Goal: Task Accomplishment & Management: Use online tool/utility

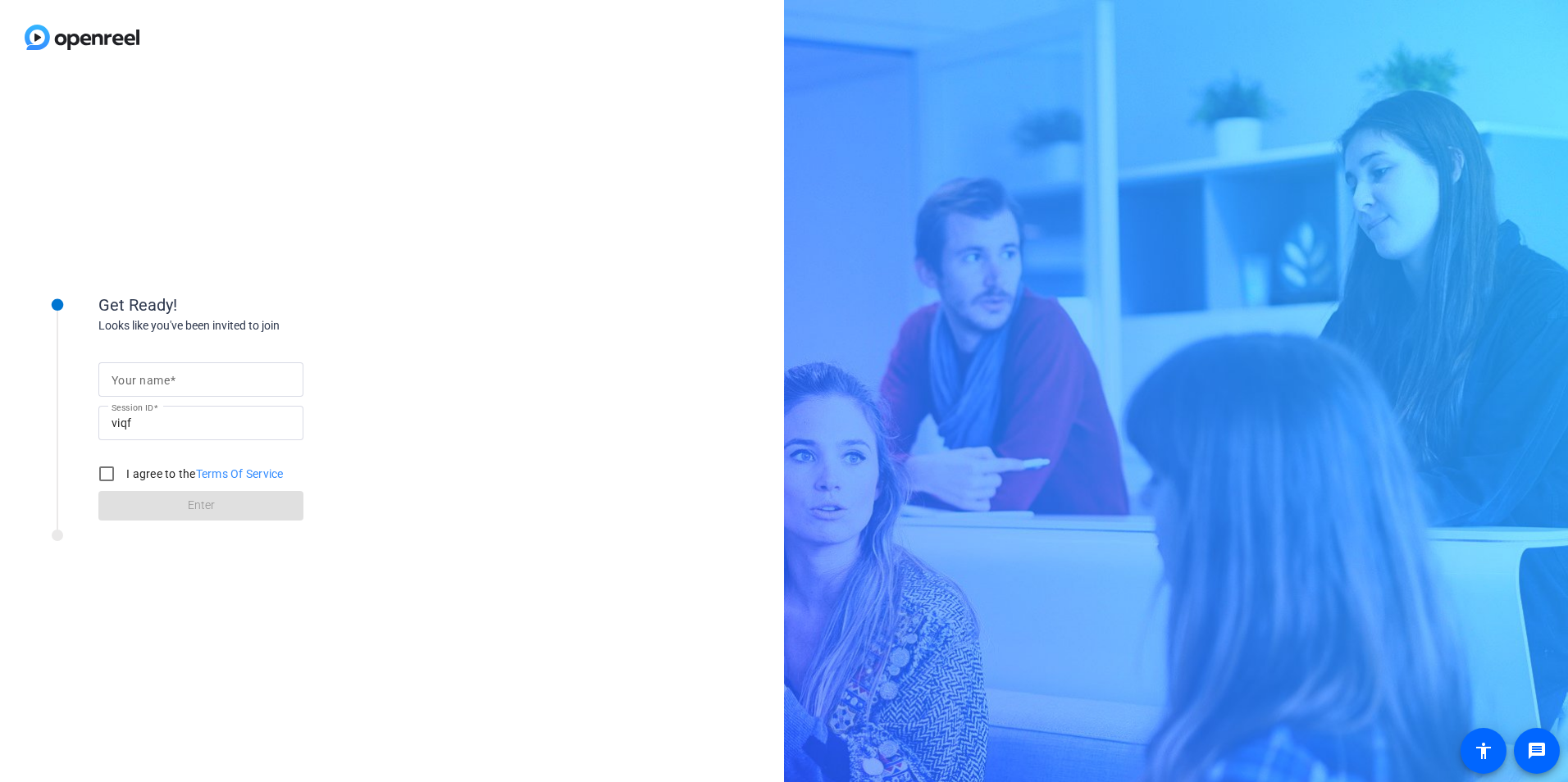
click at [197, 386] on input "Your name" at bounding box center [201, 380] width 179 height 20
type input "[PERSON_NAME]"
click at [98, 473] on input "I agree to the Terms Of Service" at bounding box center [107, 474] width 33 height 33
checkbox input "true"
click at [209, 502] on span "Enter" at bounding box center [202, 505] width 27 height 17
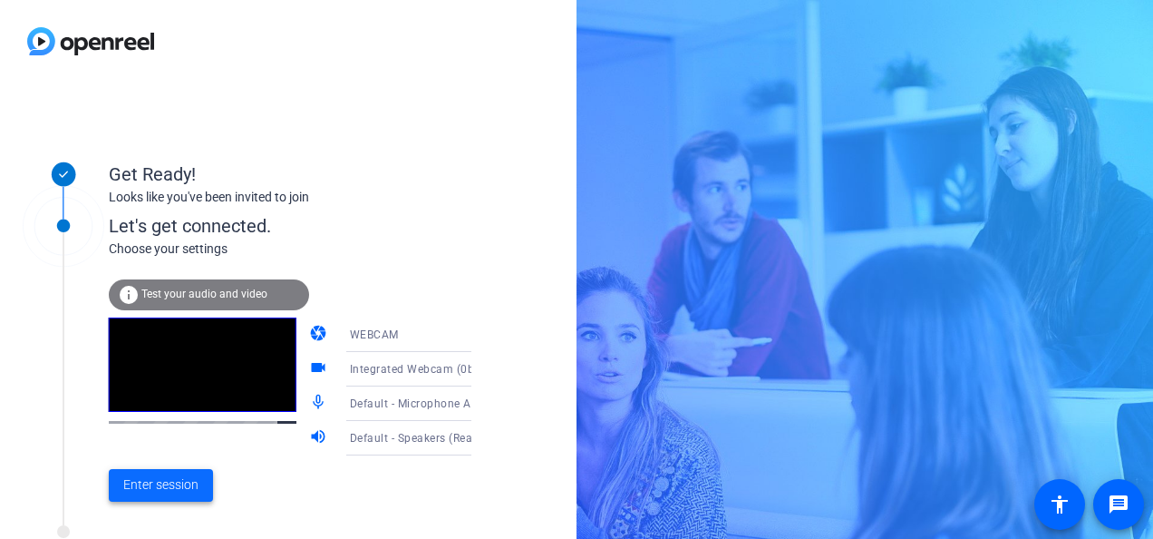
click at [178, 485] on span "Enter session" at bounding box center [160, 484] width 75 height 19
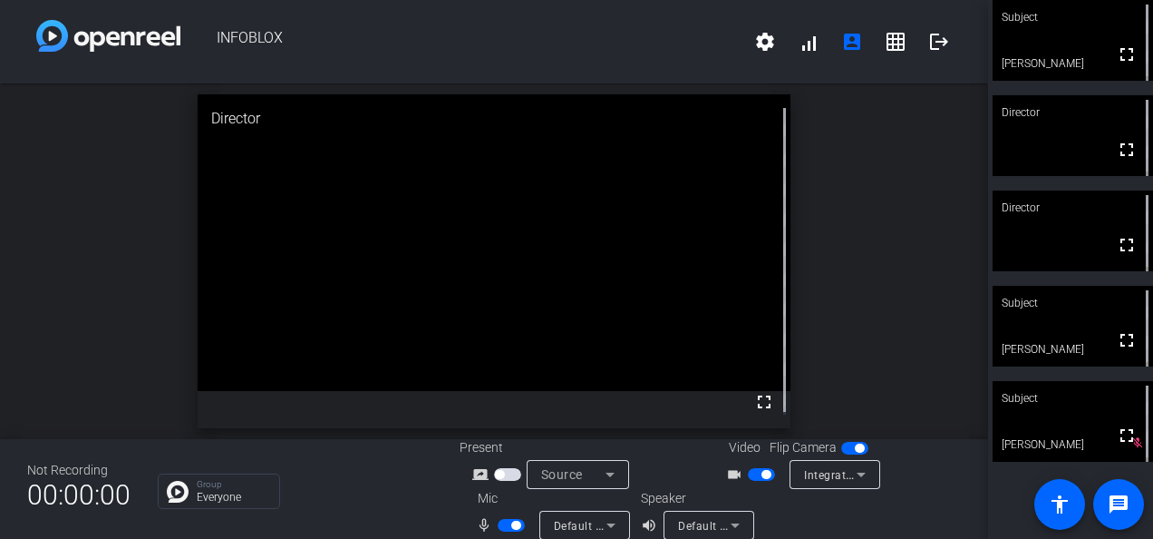
click at [501, 523] on span "button" at bounding box center [511, 525] width 27 height 13
click at [501, 528] on span "button" at bounding box center [503, 524] width 9 height 9
drag, startPoint x: 502, startPoint y: 524, endPoint x: 486, endPoint y: 520, distance: 16.9
click at [504, 525] on span "button" at bounding box center [511, 525] width 27 height 13
click at [510, 524] on span "button" at bounding box center [511, 525] width 27 height 13
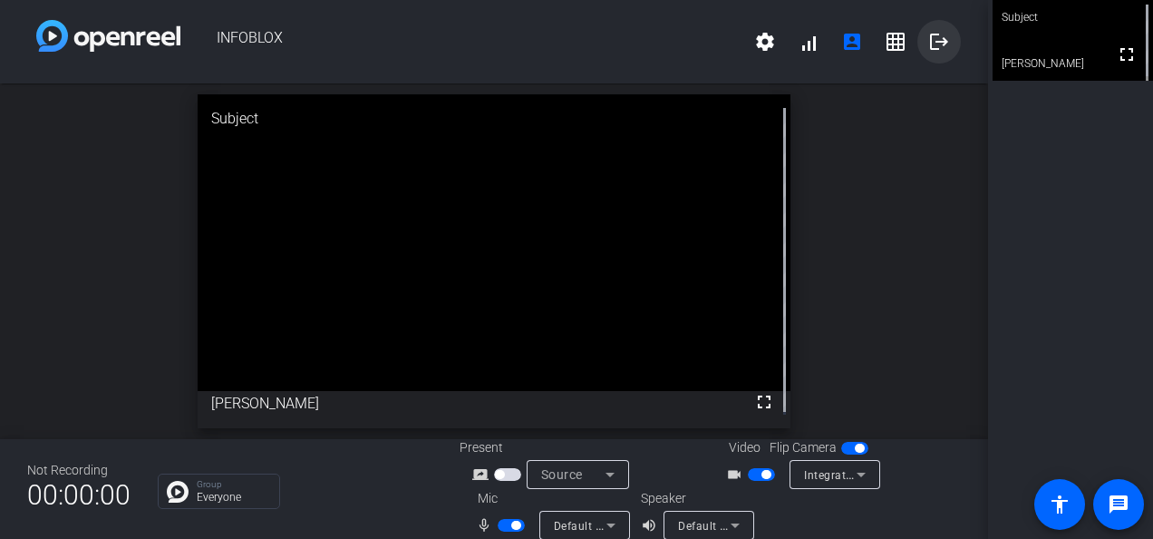
click at [937, 47] on mat-icon "logout" at bounding box center [940, 42] width 22 height 22
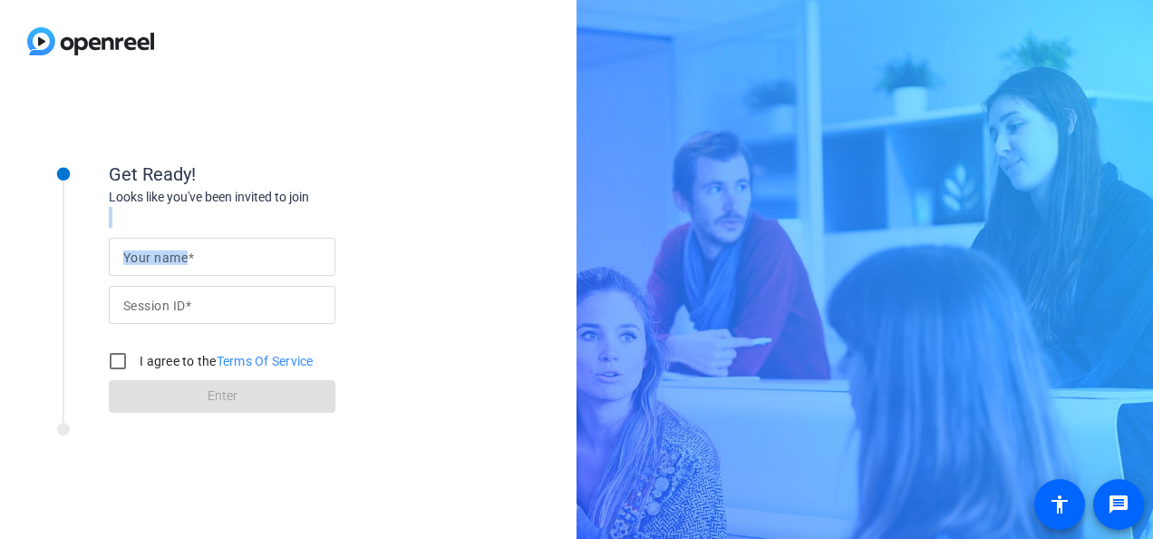
click at [289, 222] on div "Your name Session ID I agree to the Terms Of Service Enter" at bounding box center [290, 310] width 363 height 206
drag, startPoint x: 288, startPoint y: 222, endPoint x: 292, endPoint y: 258, distance: 35.5
click at [292, 258] on input "Your name" at bounding box center [222, 257] width 198 height 22
click at [232, 242] on div at bounding box center [222, 257] width 198 height 38
drag, startPoint x: 419, startPoint y: 113, endPoint x: 370, endPoint y: 151, distance: 62.0
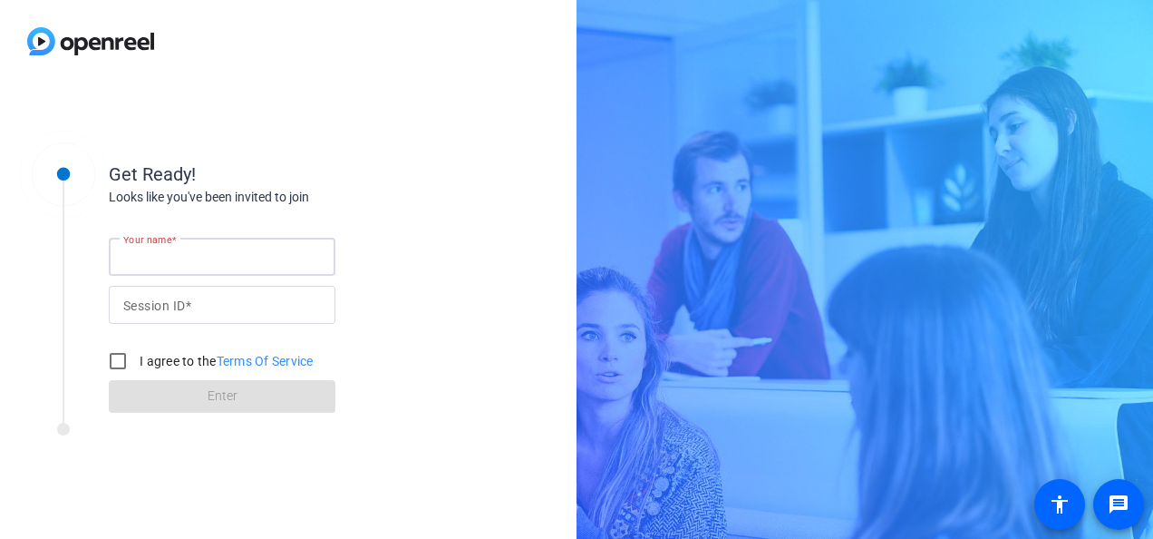
click at [415, 118] on div "Get Ready! Looks like you've been invited to join Your name Session ID I agree …" at bounding box center [288, 311] width 577 height 456
click at [201, 261] on input "Your name" at bounding box center [222, 257] width 198 height 22
type input "[PERSON_NAME]"
click at [360, 190] on div "Looks like you've been invited to join" at bounding box center [290, 197] width 363 height 19
click at [122, 356] on input "I agree to the Terms Of Service" at bounding box center [118, 361] width 36 height 36
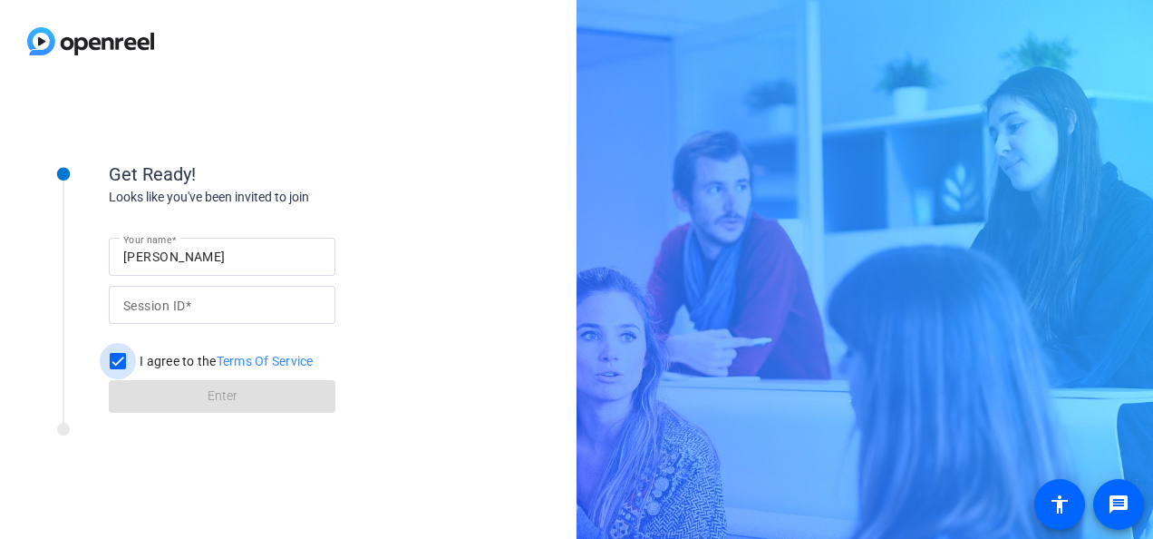
checkbox input "true"
click at [145, 312] on div at bounding box center [222, 305] width 198 height 38
click at [199, 315] on input "Session ID" at bounding box center [222, 305] width 198 height 22
paste input "viqf"
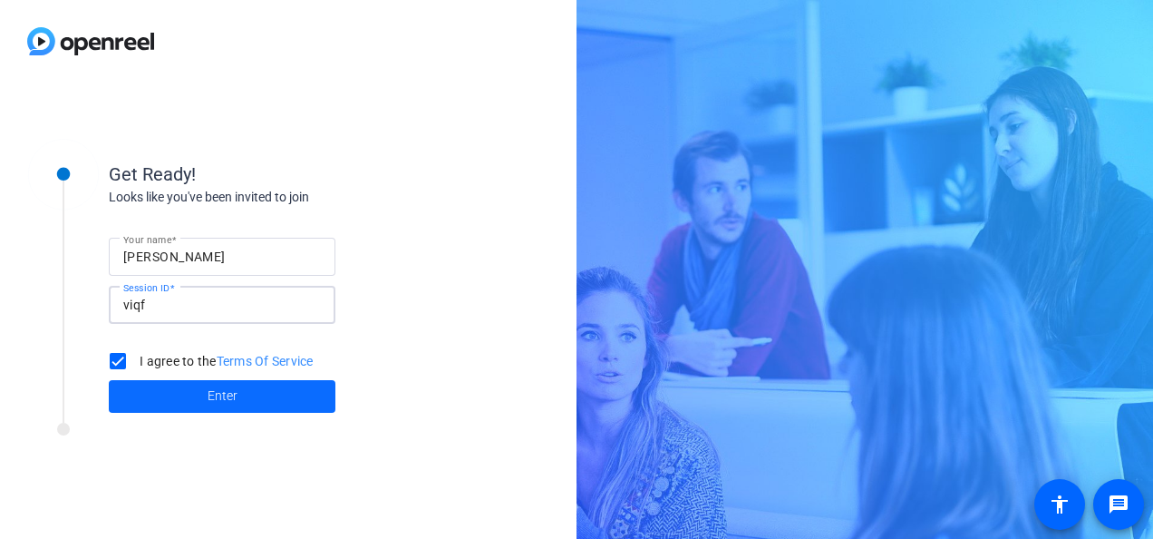
type input "viqf"
click at [212, 399] on span "Enter" at bounding box center [223, 395] width 30 height 19
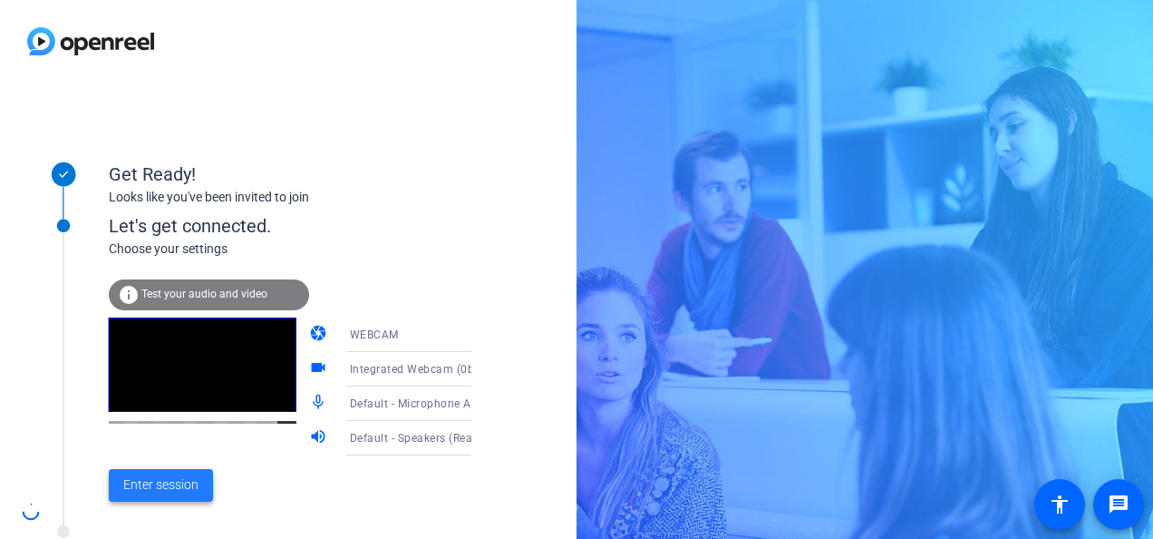
click at [192, 481] on span "Enter session" at bounding box center [160, 484] width 75 height 19
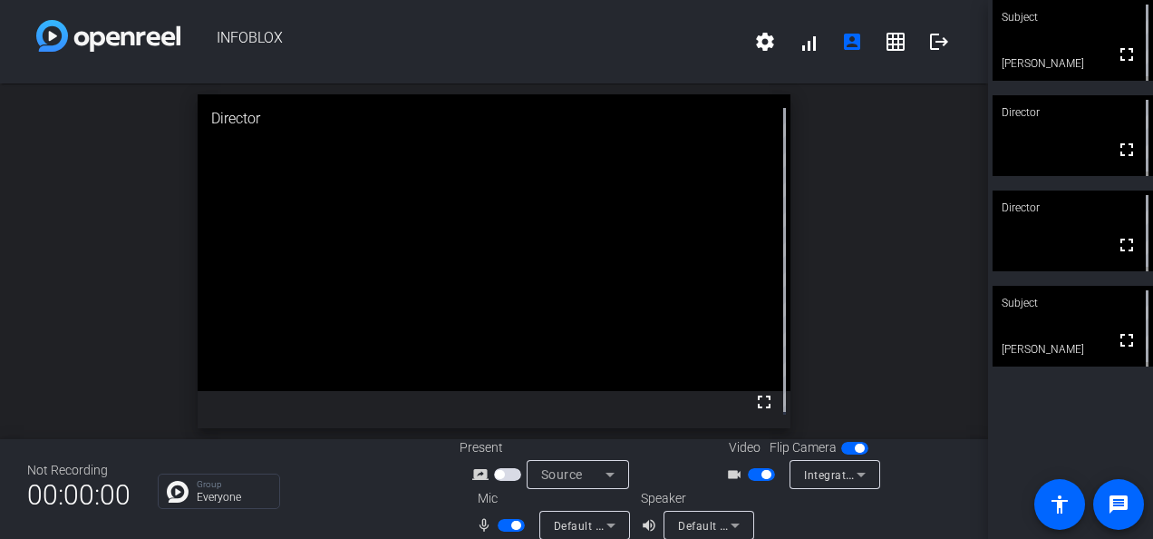
click at [511, 524] on span "button" at bounding box center [515, 524] width 9 height 9
click at [507, 515] on mat-slide-toggle at bounding box center [513, 524] width 31 height 19
click at [508, 526] on span "button" at bounding box center [511, 525] width 27 height 13
click at [505, 523] on span "button" at bounding box center [511, 525] width 27 height 13
click at [513, 522] on span "button" at bounding box center [511, 525] width 27 height 13
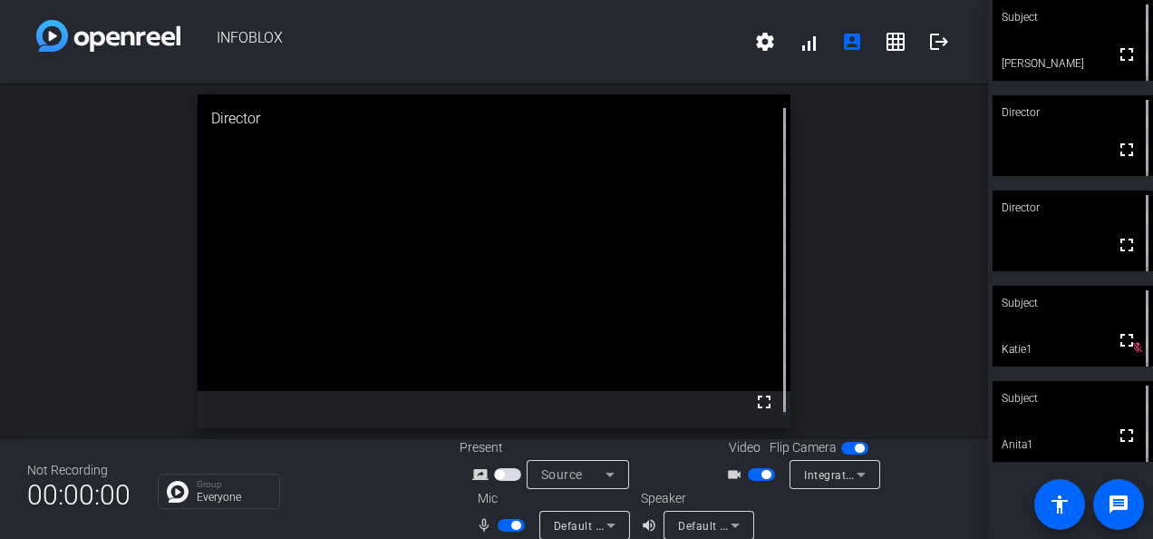
click at [512, 522] on span "button" at bounding box center [515, 524] width 9 height 9
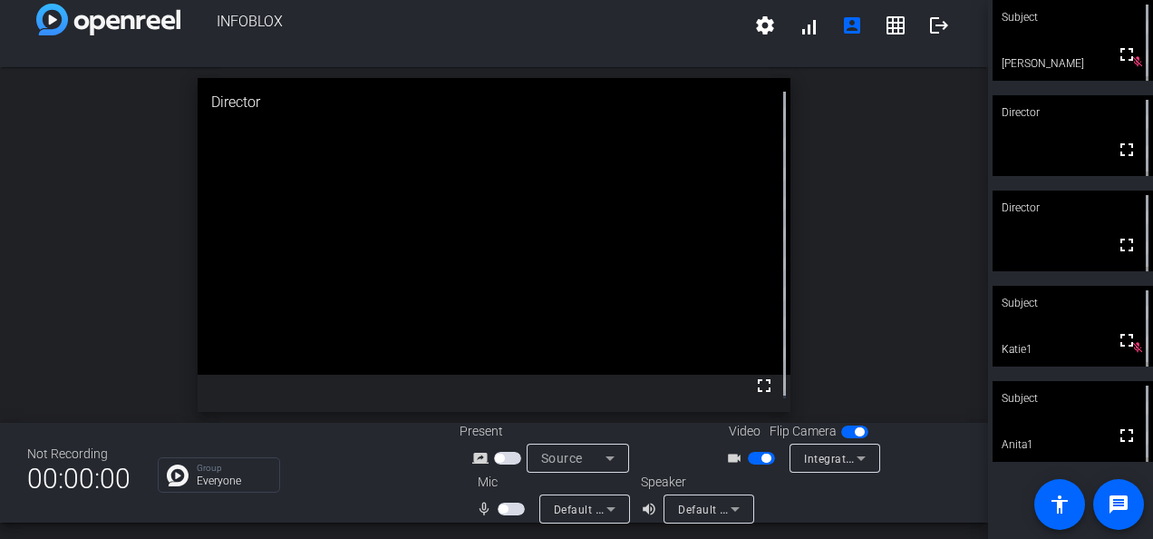
scroll to position [21, 0]
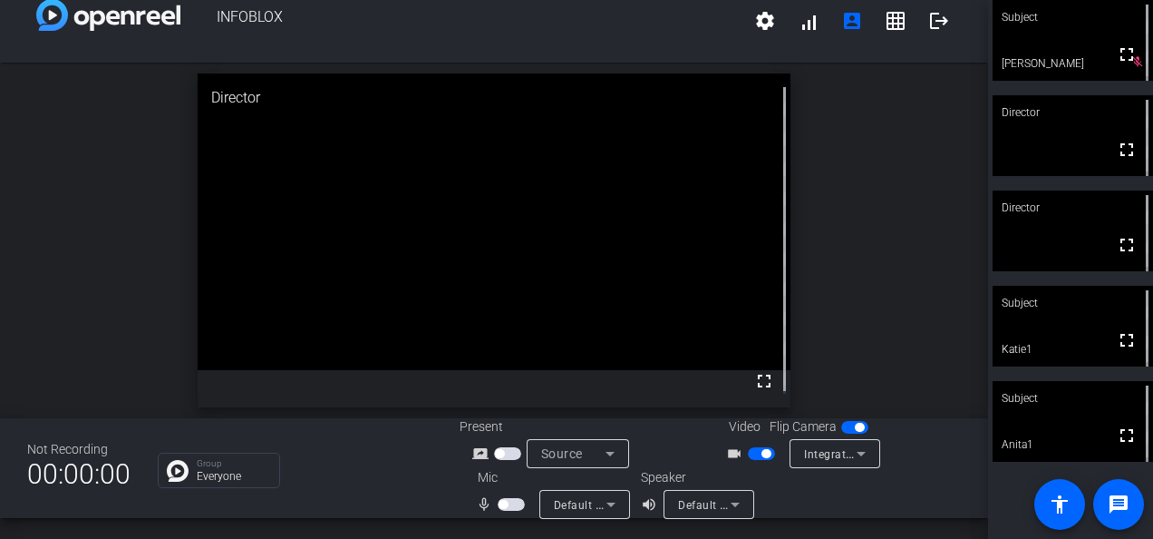
click at [499, 505] on span "button" at bounding box center [503, 504] width 9 height 9
click at [501, 509] on span "button" at bounding box center [511, 504] width 27 height 13
click at [503, 498] on span "button" at bounding box center [511, 504] width 27 height 13
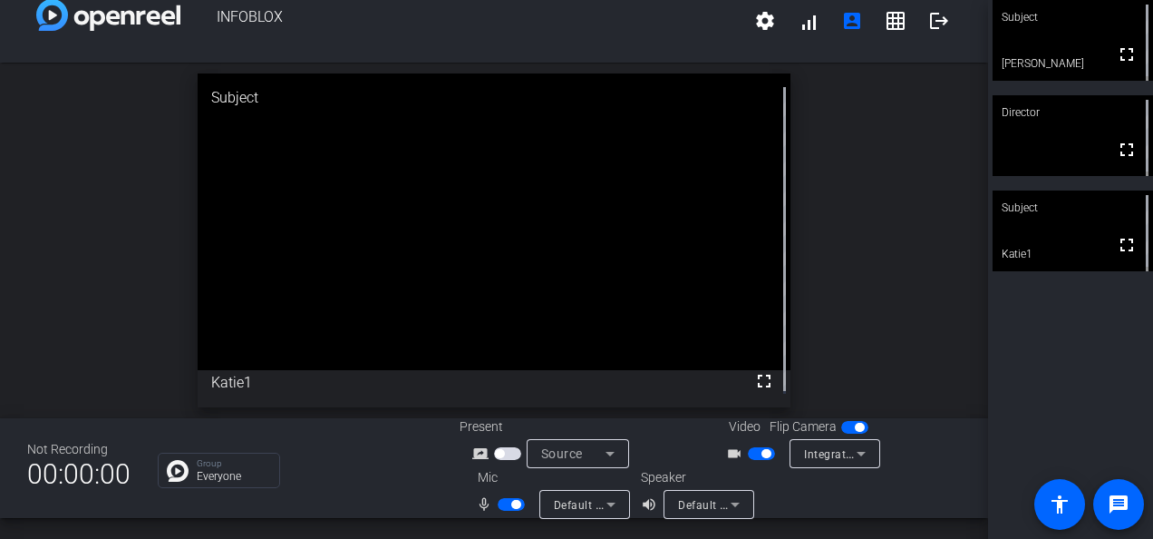
drag, startPoint x: 936, startPoint y: 25, endPoint x: 933, endPoint y: 145, distance: 119.7
click at [933, 145] on div "INFOBLOX settings signal_cellular_alt account_box grid_on logout open_in_new Su…" at bounding box center [494, 269] width 988 height 539
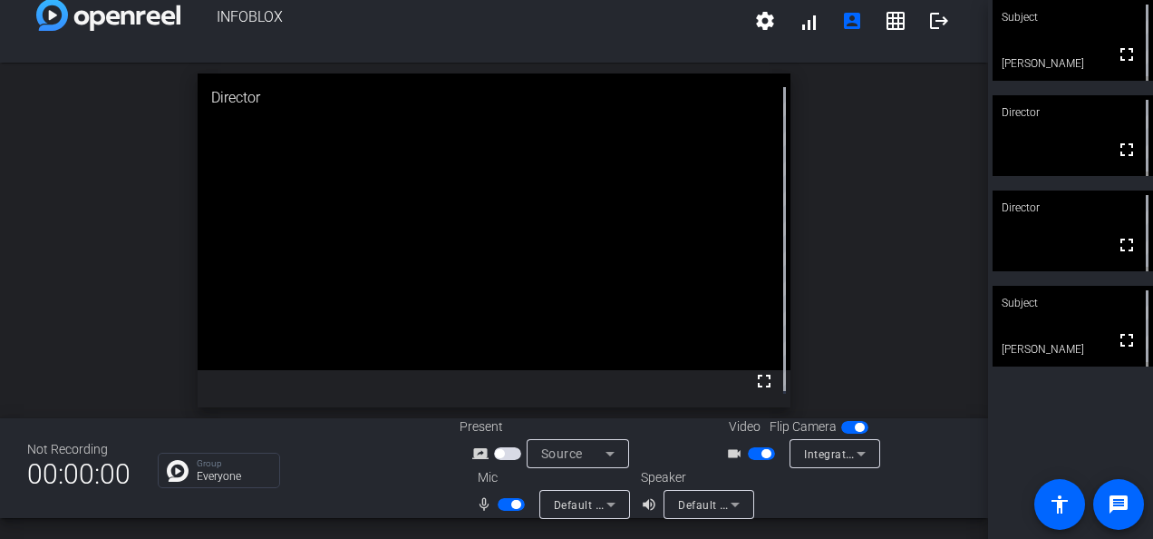
drag, startPoint x: 504, startPoint y: 501, endPoint x: 495, endPoint y: 497, distance: 9.8
click at [506, 502] on button "button" at bounding box center [511, 504] width 27 height 13
click at [751, 452] on span "button" at bounding box center [761, 453] width 27 height 13
click at [754, 457] on span "button" at bounding box center [761, 453] width 27 height 13
click at [501, 499] on span "button" at bounding box center [511, 504] width 27 height 13
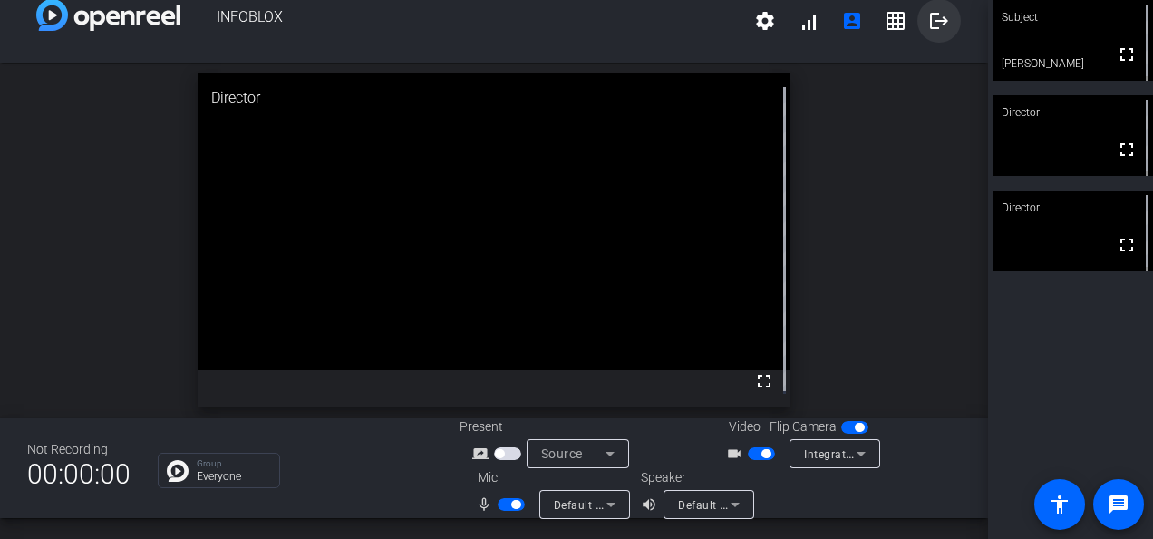
click at [929, 24] on mat-icon "logout" at bounding box center [940, 21] width 22 height 22
